Goal: Information Seeking & Learning: Learn about a topic

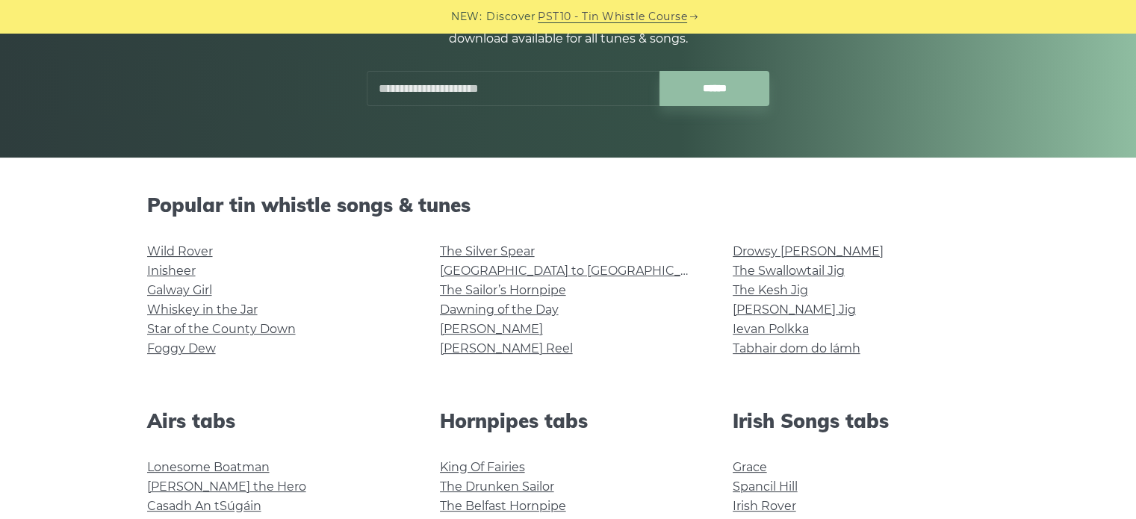
scroll to position [235, 0]
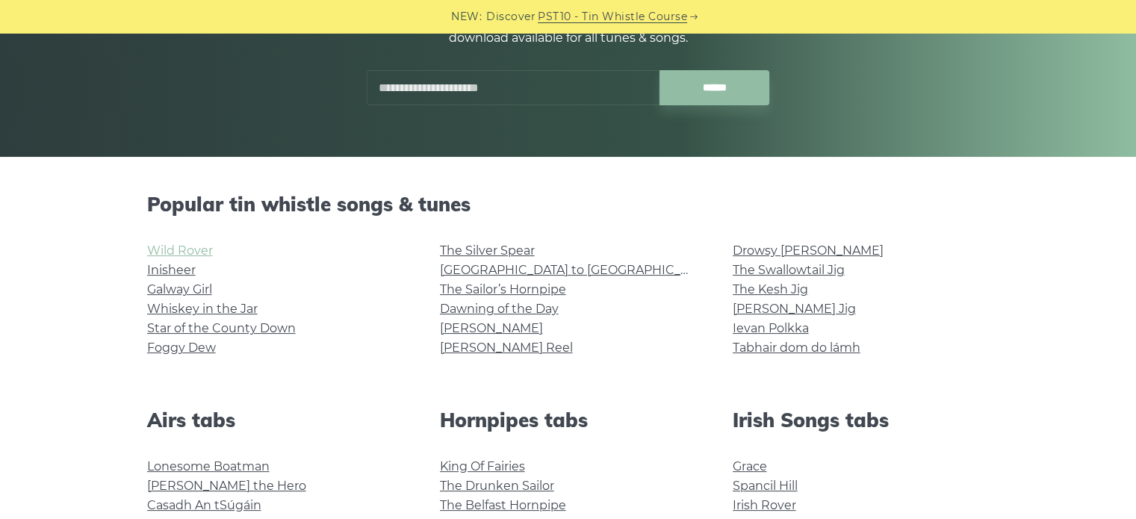
click at [182, 253] on link "Wild Rover" at bounding box center [180, 250] width 66 height 14
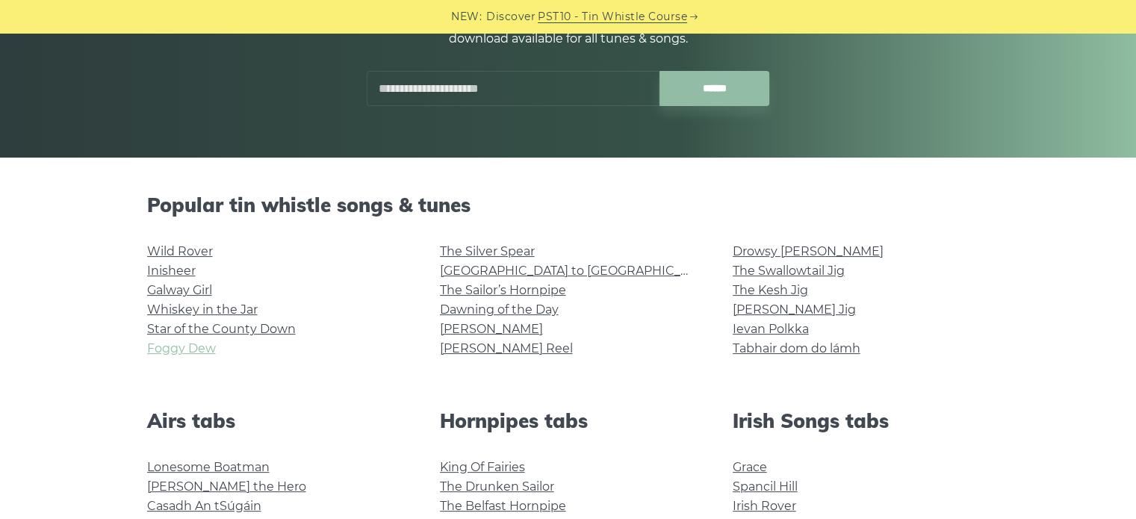
click at [158, 346] on link "Foggy Dew" at bounding box center [181, 348] width 69 height 14
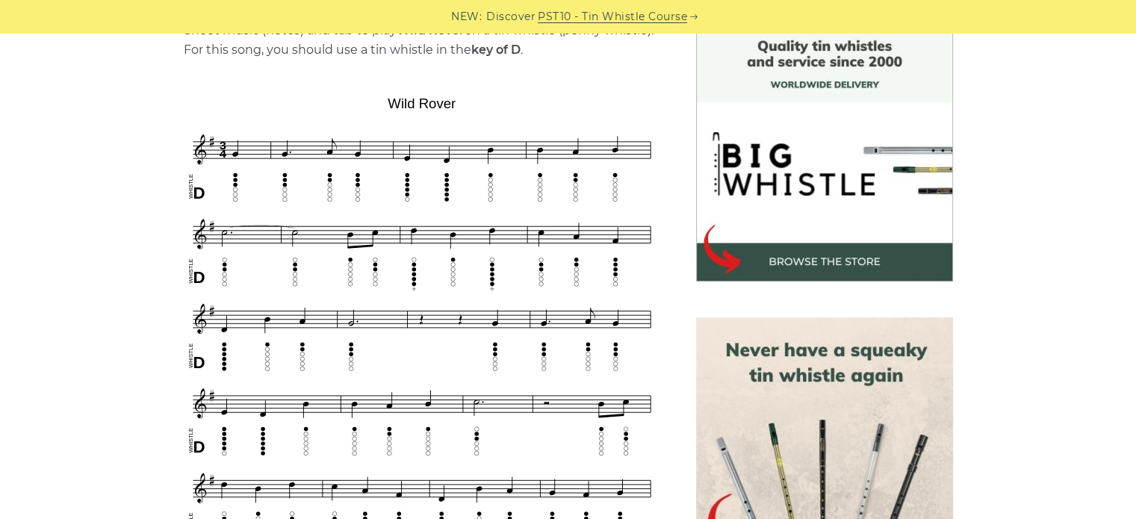
scroll to position [403, 0]
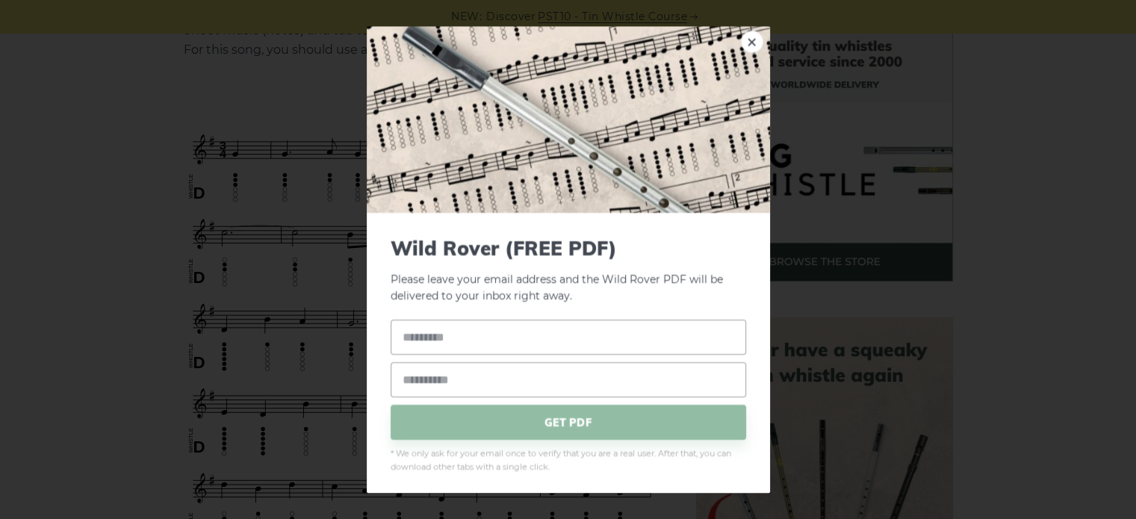
click at [60, 77] on div "× Wild Rover (FREE PDF) Please leave your email address and the Wild Rover PDF …" at bounding box center [568, 259] width 1136 height 519
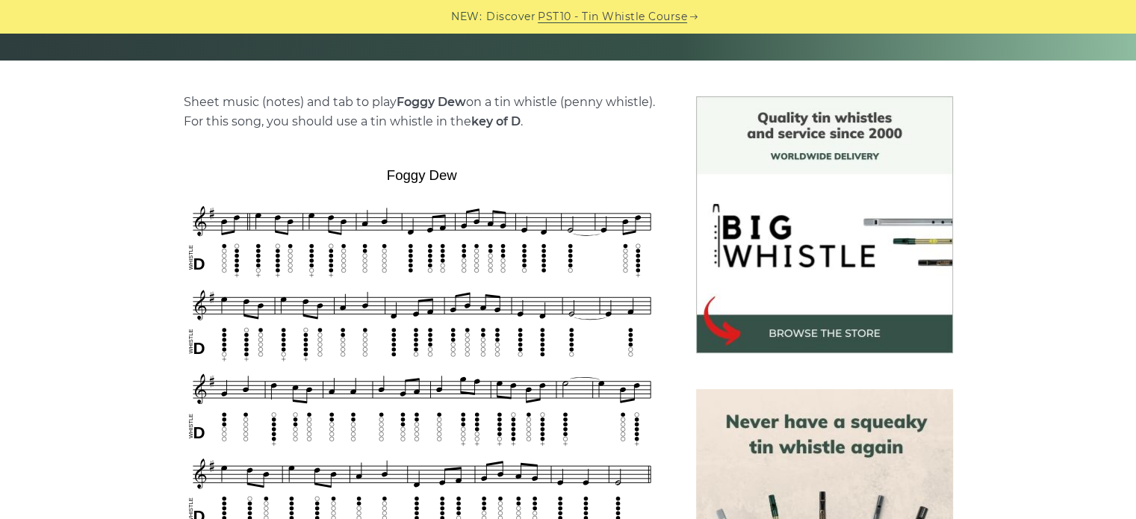
scroll to position [346, 0]
